Goal: Task Accomplishment & Management: Manage account settings

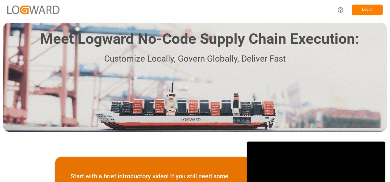
click at [359, 8] on button "Log In" at bounding box center [367, 10] width 31 height 11
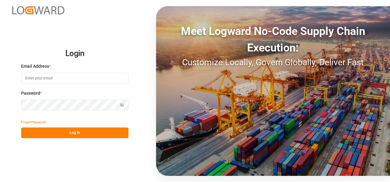
type input "[PERSON_NAME][EMAIL_ADDRESS][PERSON_NAME][DOMAIN_NAME]"
click at [77, 137] on button "Log In" at bounding box center [74, 133] width 107 height 11
click at [80, 134] on button "Log In" at bounding box center [74, 133] width 107 height 11
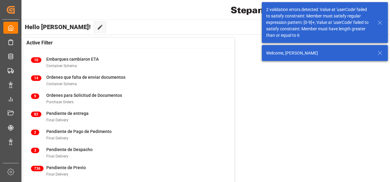
click at [383, 24] on icon at bounding box center [379, 22] width 7 height 7
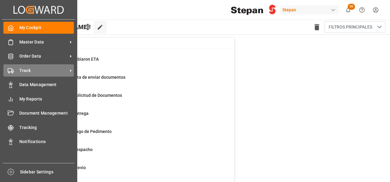
click at [27, 68] on span "Track" at bounding box center [43, 70] width 48 height 6
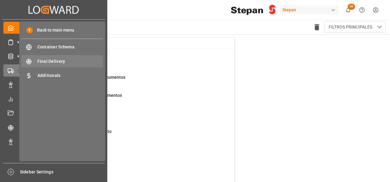
click at [53, 63] on span "Final Delivery" at bounding box center [70, 61] width 66 height 6
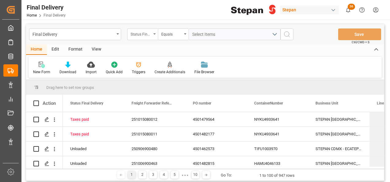
click at [152, 33] on div "Status Final Delivery" at bounding box center [142, 35] width 31 height 12
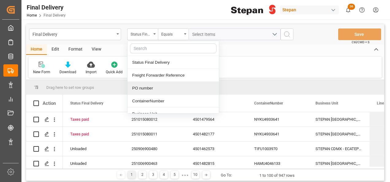
click at [144, 86] on div "PO number" at bounding box center [173, 88] width 91 height 13
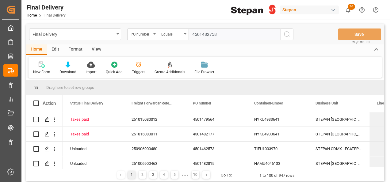
type input "4501482758"
click at [286, 34] on icon "search button" at bounding box center [286, 34] width 7 height 7
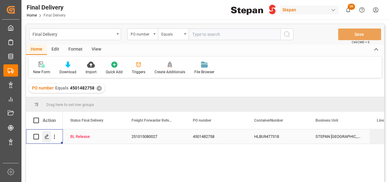
click at [45, 137] on polygon "Press SPACE to select this row." at bounding box center [46, 136] width 3 height 3
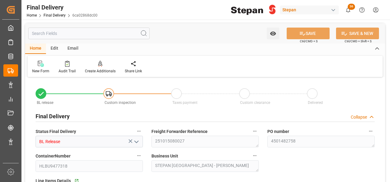
type input "[DATE]"
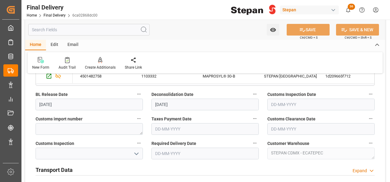
scroll to position [153, 0]
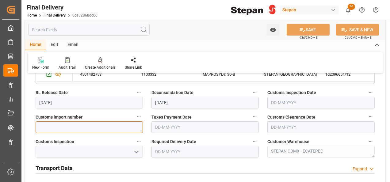
click at [56, 129] on textarea at bounding box center [89, 127] width 107 height 12
paste textarea "25 16 1742 5004818"
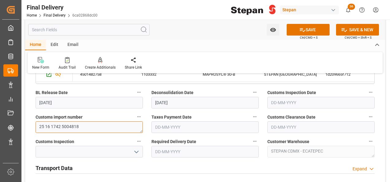
scroll to position [184, 0]
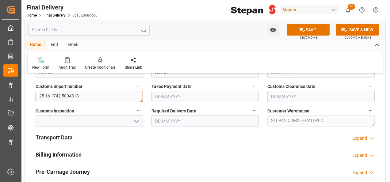
type textarea "25 16 1742 5004818"
click at [68, 139] on h2 "Transport Data" at bounding box center [54, 137] width 37 height 8
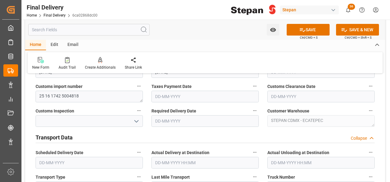
scroll to position [276, 0]
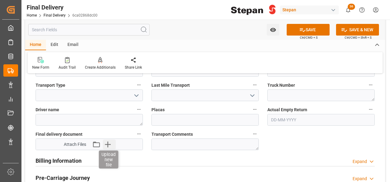
click at [106, 145] on icon "button" at bounding box center [108, 145] width 10 height 10
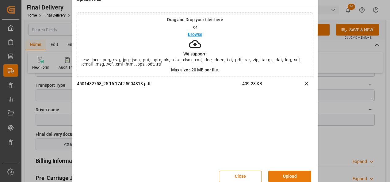
scroll to position [24, 0]
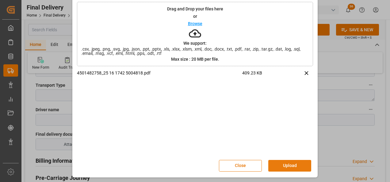
click at [288, 166] on button "Upload" at bounding box center [289, 166] width 43 height 12
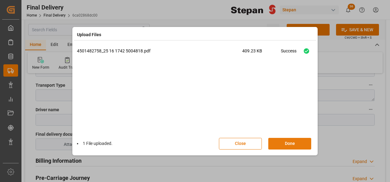
click at [292, 145] on button "Done" at bounding box center [289, 144] width 43 height 12
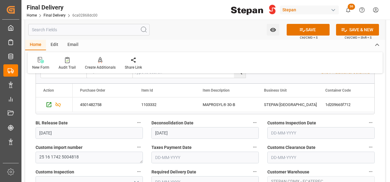
scroll to position [123, 0]
click at [170, 159] on input "text" at bounding box center [205, 158] width 107 height 12
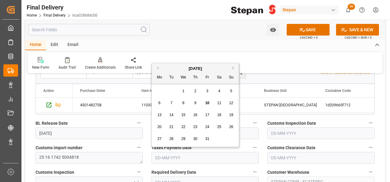
click at [168, 69] on div "[DATE]" at bounding box center [195, 69] width 87 height 6
click at [207, 102] on span "10" at bounding box center [207, 103] width 4 height 4
type input "[DATE]"
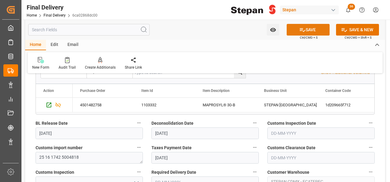
click at [315, 29] on button "SAVE" at bounding box center [308, 30] width 43 height 12
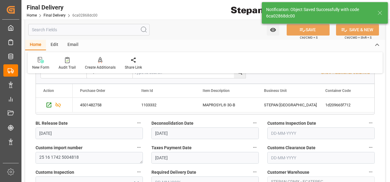
type input "Taxes paid"
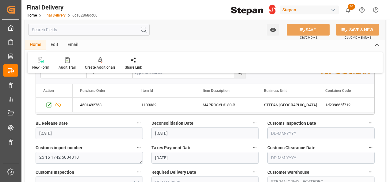
click at [52, 16] on link "Final Delivery" at bounding box center [55, 15] width 22 height 4
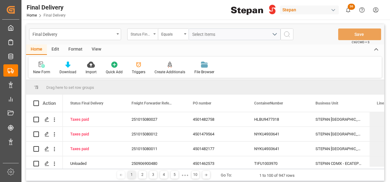
click at [145, 31] on div "Status Final Delivery" at bounding box center [141, 33] width 21 height 7
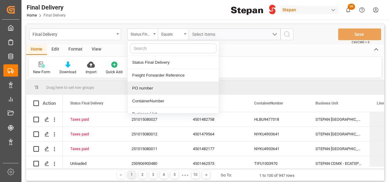
drag, startPoint x: 143, startPoint y: 86, endPoint x: 146, endPoint y: 84, distance: 3.7
click at [143, 87] on div "PO number" at bounding box center [173, 88] width 91 height 13
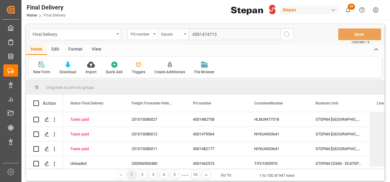
type input "4501474713"
click at [286, 34] on icon "search button" at bounding box center [286, 34] width 7 height 7
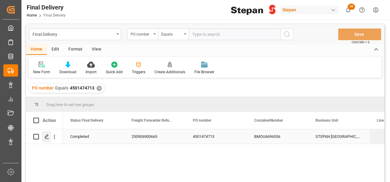
click at [45, 139] on line "Press SPACE to select this row." at bounding box center [47, 139] width 4 height 0
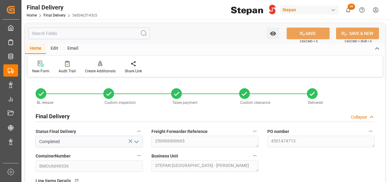
type input "[DATE]"
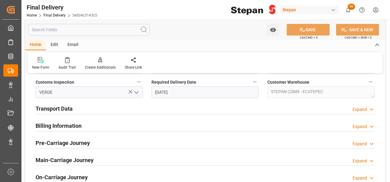
scroll to position [215, 0]
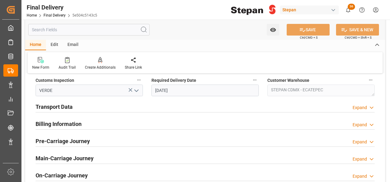
click at [64, 107] on h2 "Transport Data" at bounding box center [54, 107] width 37 height 8
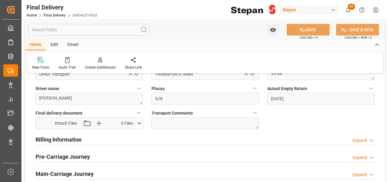
scroll to position [307, 0]
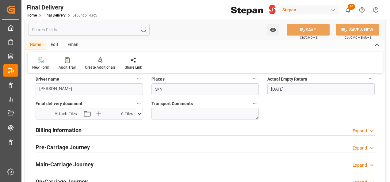
click at [66, 131] on h2 "Billing Information" at bounding box center [59, 130] width 46 height 8
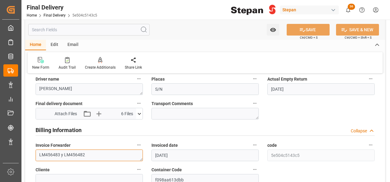
click at [93, 154] on textarea "LM456483 y LM456482" at bounding box center [89, 156] width 107 height 12
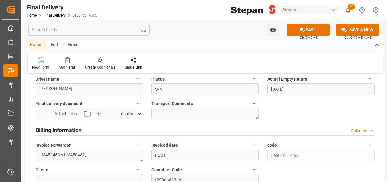
click at [110, 154] on textarea "LM456483 y LM456482," at bounding box center [89, 156] width 107 height 12
paste textarea "LM458678"
type textarea "LM456483 y LM456482,LM458678"
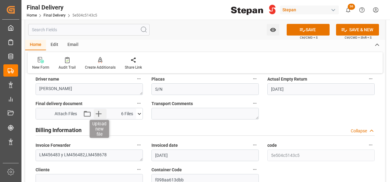
click at [100, 112] on icon "button" at bounding box center [99, 114] width 10 height 10
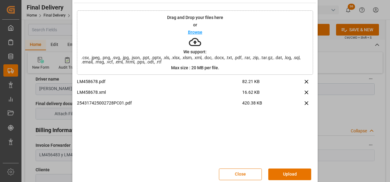
scroll to position [24, 0]
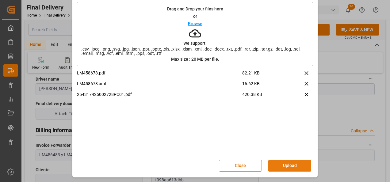
click at [286, 167] on button "Upload" at bounding box center [289, 166] width 43 height 12
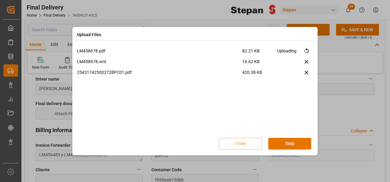
scroll to position [0, 0]
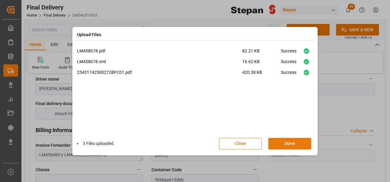
click at [285, 143] on button "Done" at bounding box center [289, 144] width 43 height 12
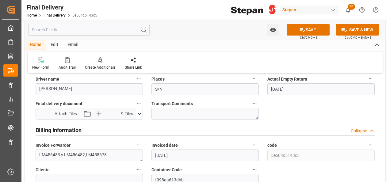
drag, startPoint x: 308, startPoint y: 26, endPoint x: 256, endPoint y: 106, distance: 95.1
click at [274, 109] on div "Watch Option SAVE Ctrl/CMD + S SAVE & NEW Ctrl/CMD + Shift + S Home Edit Email …" at bounding box center [205, 94] width 360 height 755
drag, startPoint x: 302, startPoint y: 30, endPoint x: 61, endPoint y: 29, distance: 240.4
click at [302, 30] on icon at bounding box center [302, 30] width 6 height 6
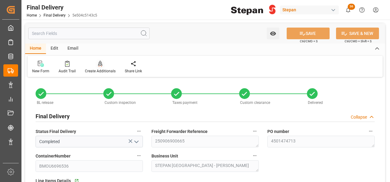
click at [99, 63] on icon at bounding box center [100, 64] width 4 height 6
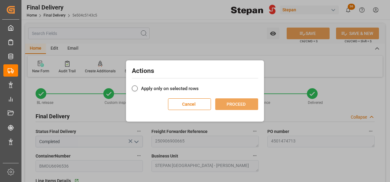
click at [132, 86] on div "Actions Apply only on selected rows Cancel PROCEED" at bounding box center [195, 88] width 135 height 52
click at [135, 89] on span at bounding box center [135, 89] width 6 height 6
click at [199, 85] on input "Apply only on selected rows" at bounding box center [199, 85] width 0 height 0
click at [151, 91] on label "Apply only on selected rows" at bounding box center [195, 88] width 126 height 7
click at [199, 85] on input "Apply only on selected rows" at bounding box center [199, 85] width 0 height 0
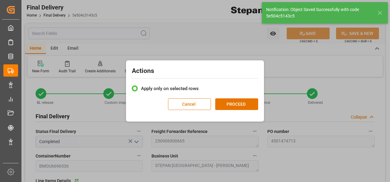
drag, startPoint x: 153, startPoint y: 88, endPoint x: 139, endPoint y: 87, distance: 14.4
click at [153, 87] on label "Apply only on selected rows" at bounding box center [195, 88] width 126 height 7
click at [199, 85] on input "Apply only on selected rows" at bounding box center [199, 85] width 0 height 0
click at [234, 105] on button "PROCEED" at bounding box center [236, 104] width 43 height 12
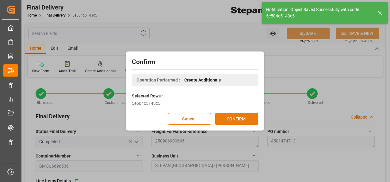
click at [237, 121] on button "CONFIRM" at bounding box center [236, 119] width 43 height 12
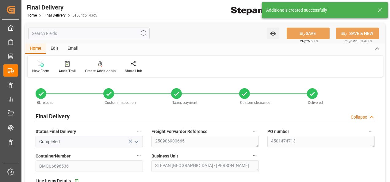
type input "[DATE]"
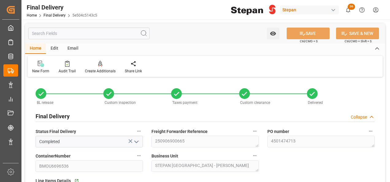
click at [34, 167] on div "ContainerNumber BMOU6696536" at bounding box center [89, 162] width 116 height 25
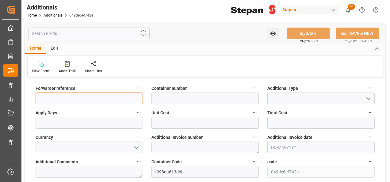
click at [50, 95] on input at bounding box center [89, 99] width 107 height 12
paste input "250906900665"
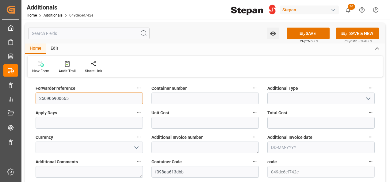
type input "250906900665"
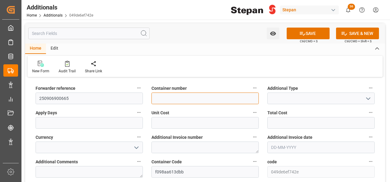
click at [162, 94] on input at bounding box center [205, 99] width 107 height 12
paste input "BMOU6696536"
type input "BMOU6696536"
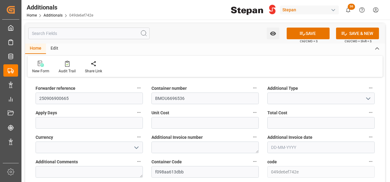
click at [370, 98] on icon "open menu" at bounding box center [368, 98] width 7 height 7
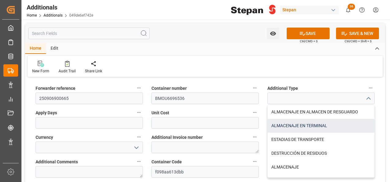
click at [286, 124] on div "ALMACENAJE EN TERMINAL" at bounding box center [321, 126] width 107 height 14
type input "ALMACENAJE EN TERMINAL"
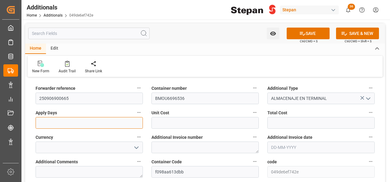
click at [67, 121] on input "text" at bounding box center [89, 123] width 107 height 12
type input "2"
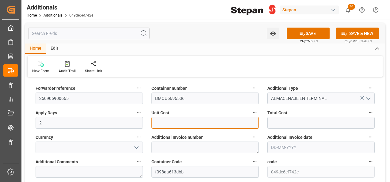
click at [182, 122] on input "text" at bounding box center [205, 123] width 107 height 12
click at [160, 124] on input "text" at bounding box center [205, 123] width 107 height 12
paste input "text"
type input "2644.26"
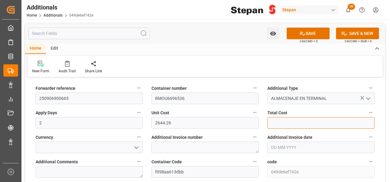
click at [278, 121] on input "text" at bounding box center [320, 123] width 107 height 12
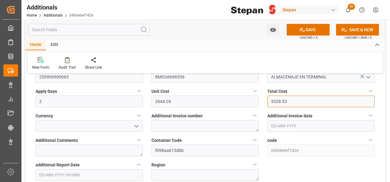
scroll to position [31, 0]
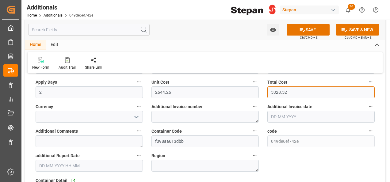
type input "5328.52"
click at [136, 117] on polyline "open menu" at bounding box center [137, 117] width 4 height 2
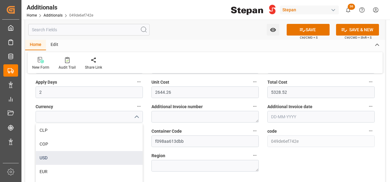
click at [48, 158] on div "USD" at bounding box center [89, 158] width 107 height 14
type input "USD"
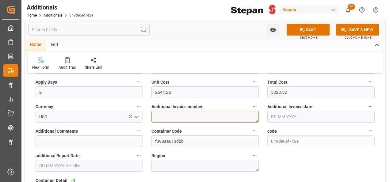
click at [175, 118] on textarea at bounding box center [205, 117] width 107 height 12
paste textarea "LM458678"
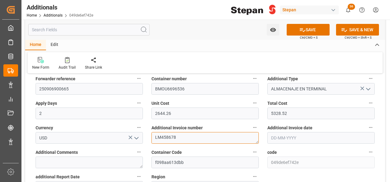
scroll to position [0, 0]
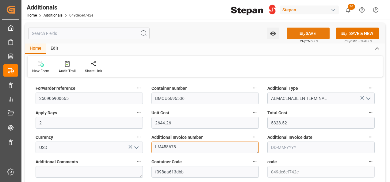
type textarea "LM458678"
click at [307, 32] on button "SAVE" at bounding box center [308, 34] width 43 height 12
